Goal: Information Seeking & Learning: Find specific fact

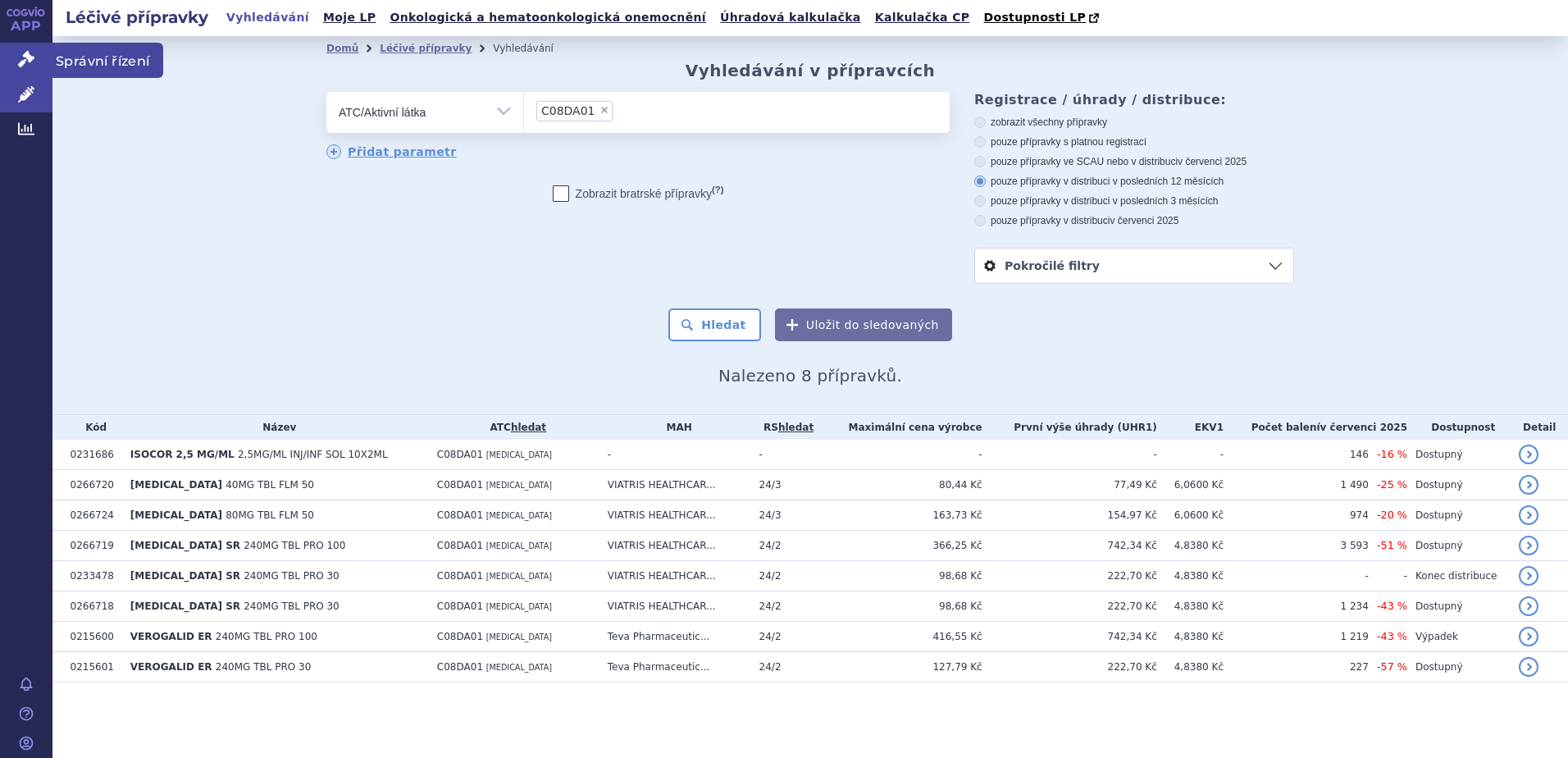
drag, startPoint x: 107, startPoint y: 57, endPoint x: 150, endPoint y: 56, distance: 43.0
click at [107, 57] on span "Správní řízení" at bounding box center [108, 59] width 111 height 35
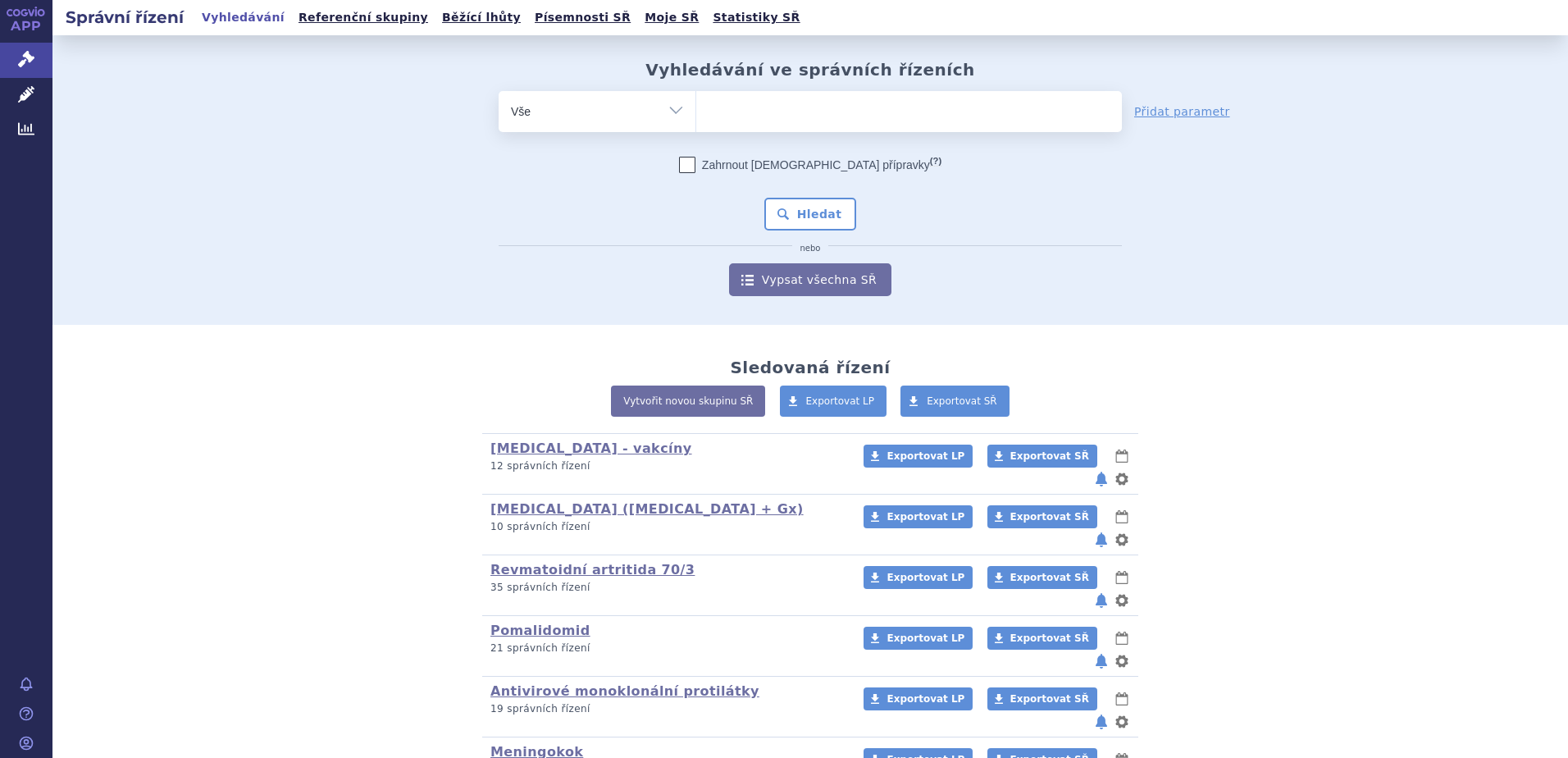
type input "SUKLS80376/2019"
select select "SUKLS80376/2019"
click at [812, 204] on button "Hledat" at bounding box center [811, 214] width 93 height 33
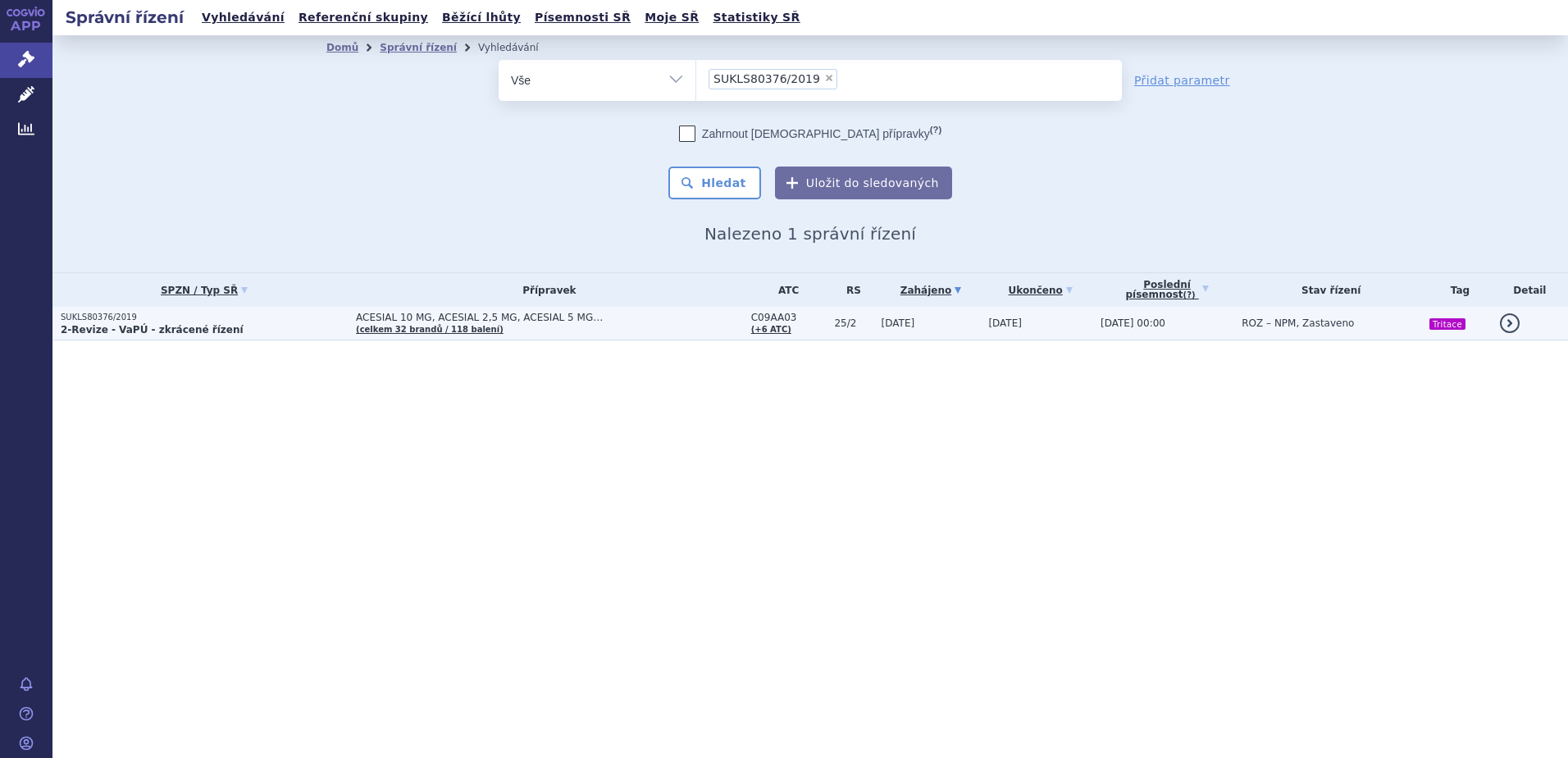
click at [948, 314] on td "[DATE]" at bounding box center [927, 324] width 108 height 34
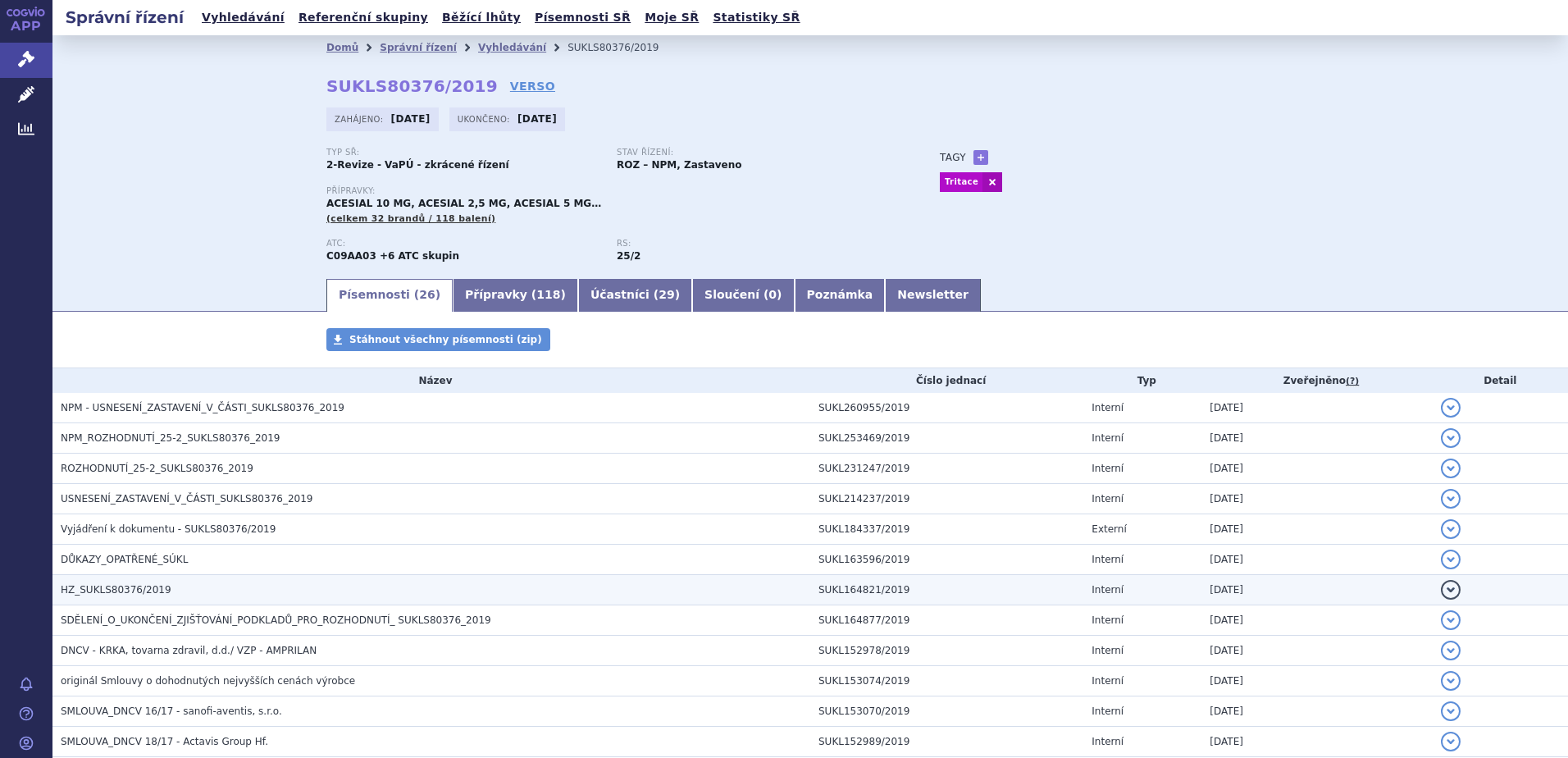
click at [142, 590] on span "HZ_SUKLS80376/2019" at bounding box center [116, 590] width 111 height 12
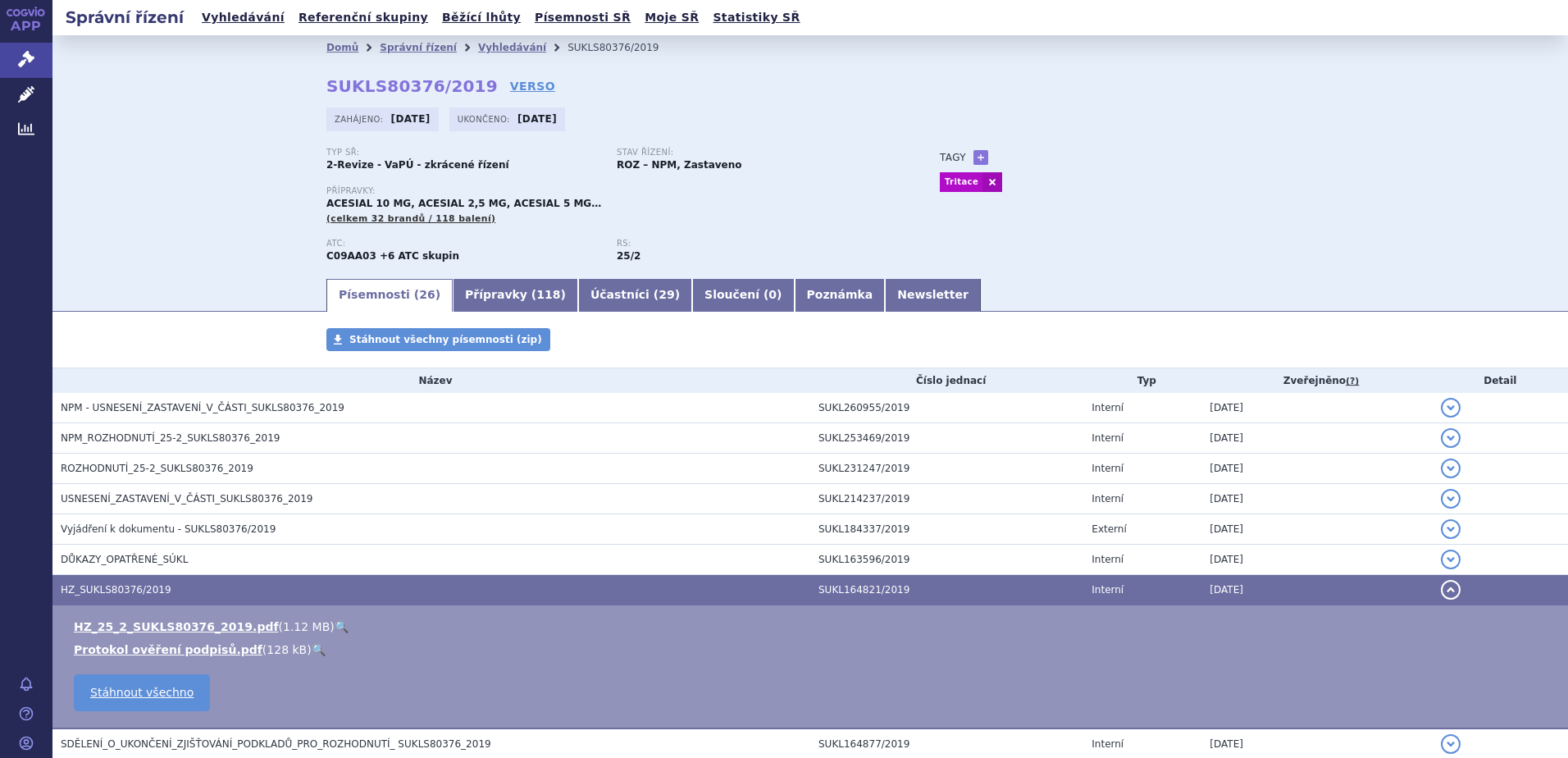
click at [334, 628] on link "🔍" at bounding box center [341, 626] width 14 height 13
